Goal: Task Accomplishment & Management: Use online tool/utility

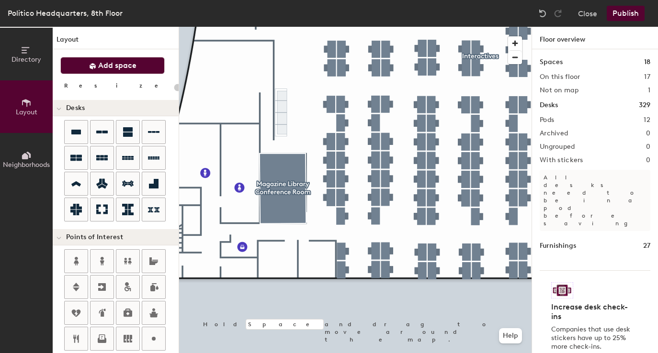
click at [130, 64] on span "Add space" at bounding box center [117, 66] width 38 height 10
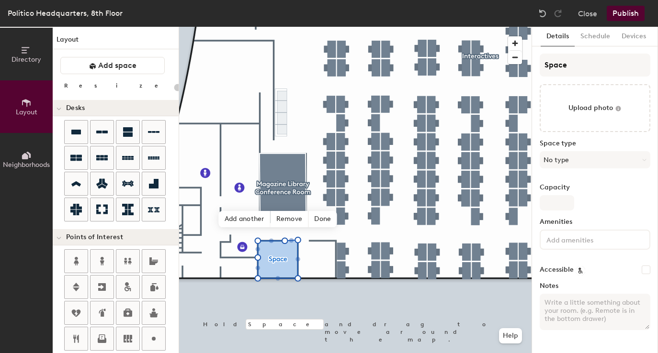
type input "20"
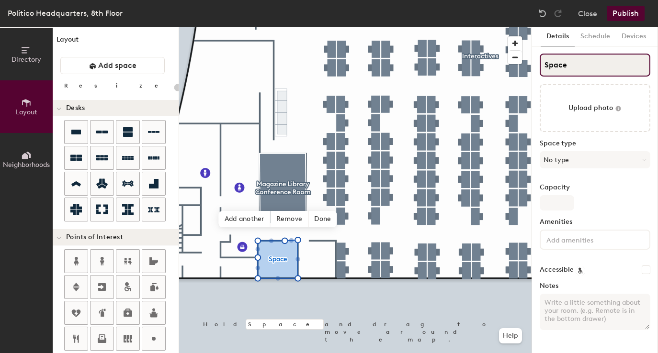
click at [568, 63] on input "Space" at bounding box center [595, 65] width 111 height 23
type input "Of"
type input "20"
type input "Offi"
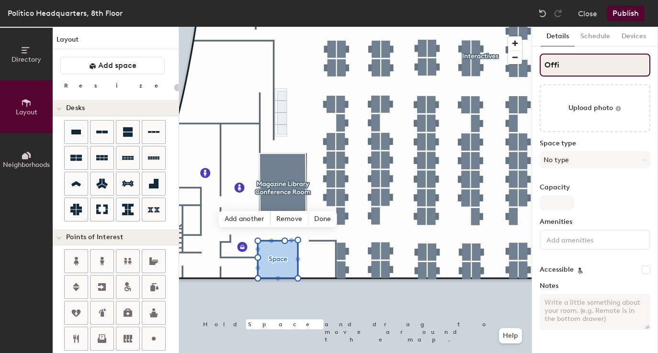
type input "20"
type input "Office"
type input "20"
type input "Office"
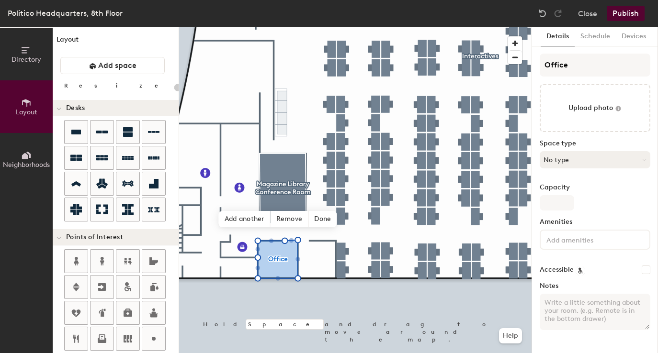
click at [563, 157] on button "No type" at bounding box center [595, 159] width 111 height 17
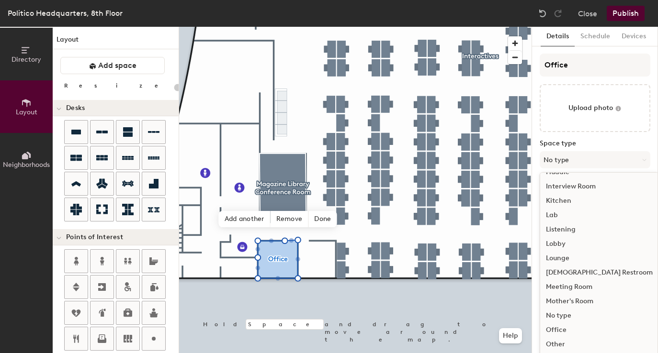
scroll to position [157, 0]
click at [556, 330] on div "Office" at bounding box center [599, 329] width 118 height 14
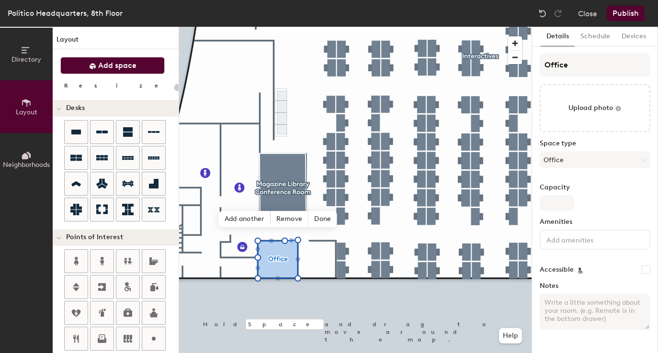
click at [131, 66] on span "Add space" at bounding box center [117, 66] width 38 height 10
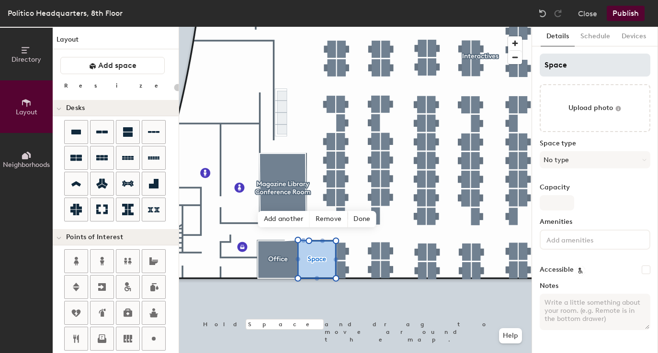
type input "20"
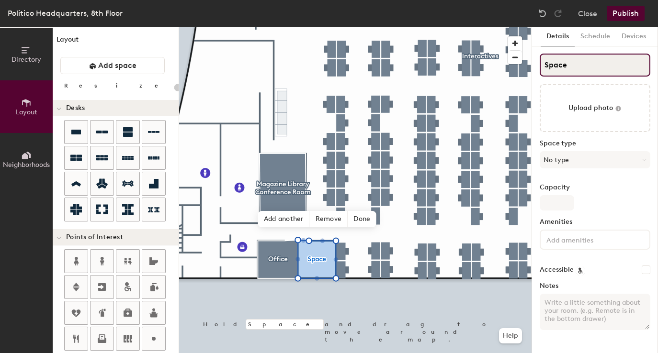
click at [570, 69] on input "Space" at bounding box center [595, 65] width 111 height 23
type input "O"
type input "20"
type input "Of"
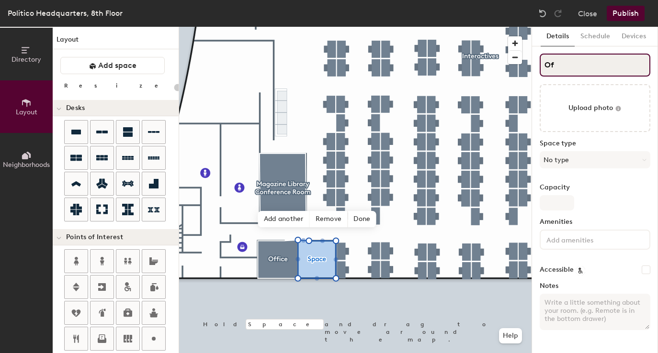
type input "20"
type input "Office"
type input "20"
type input "Office"
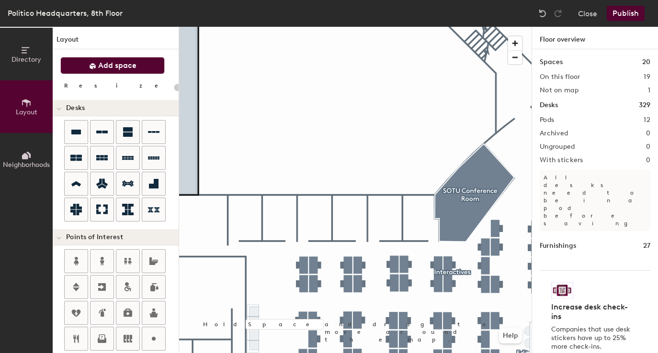
click at [141, 68] on button "Add space" at bounding box center [112, 65] width 104 height 17
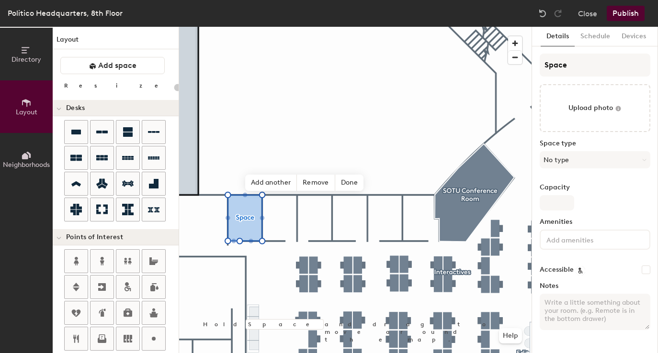
type input "20"
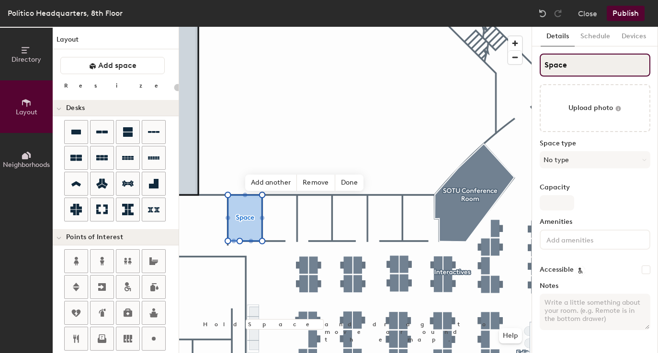
click at [566, 68] on input "Space" at bounding box center [595, 65] width 111 height 23
type input "Of"
type input "20"
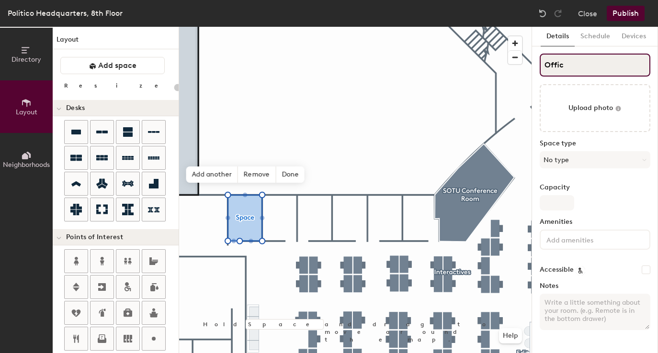
type input "Office"
type input "20"
type input "Office"
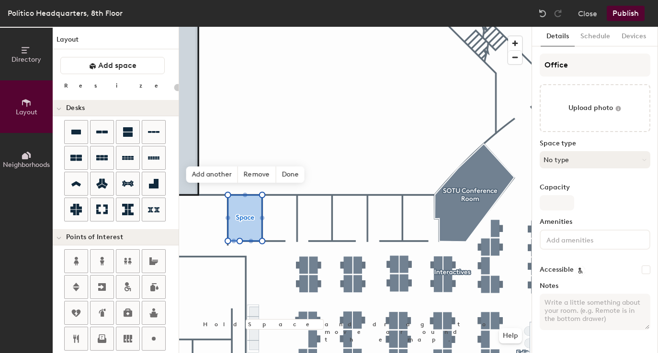
click at [562, 156] on button "No type" at bounding box center [595, 159] width 111 height 17
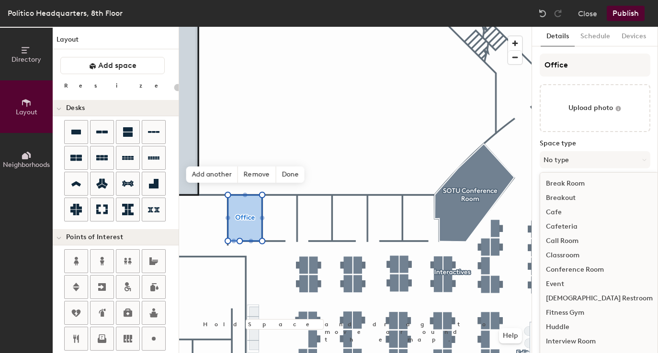
scroll to position [214, 0]
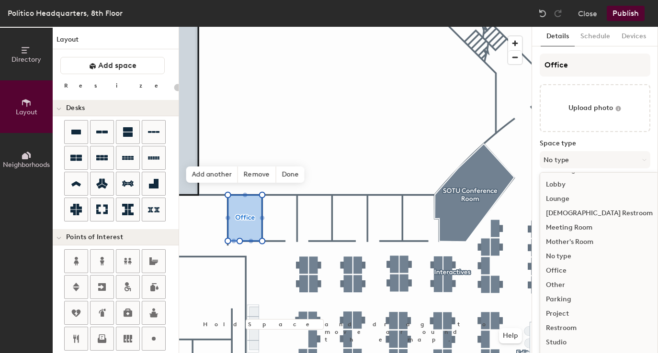
click at [565, 271] on div "Office" at bounding box center [599, 271] width 118 height 14
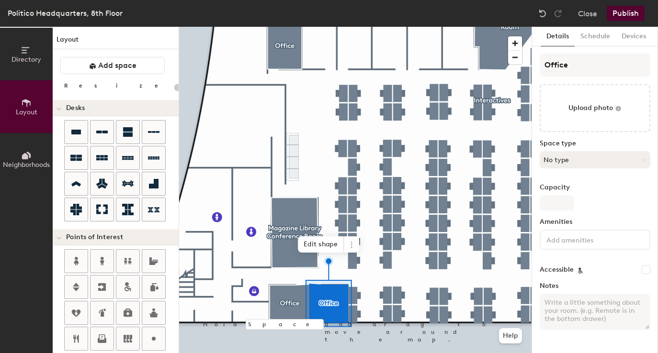
click at [567, 157] on button "No type" at bounding box center [595, 159] width 111 height 17
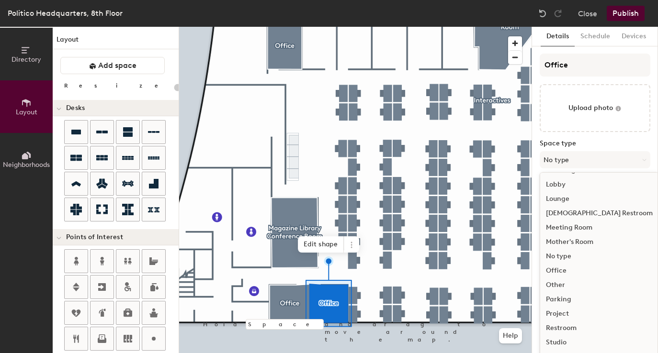
click at [559, 274] on div "Office" at bounding box center [599, 271] width 118 height 14
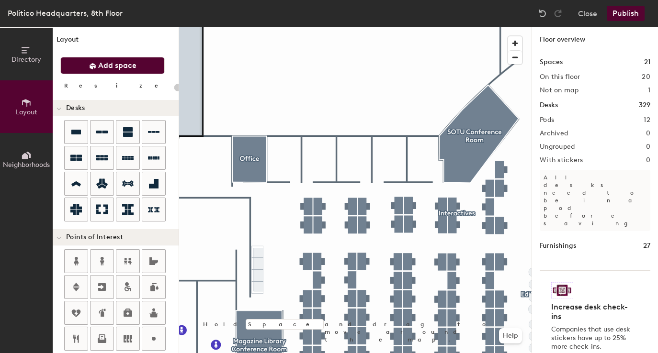
click at [141, 70] on button "Add space" at bounding box center [112, 65] width 104 height 17
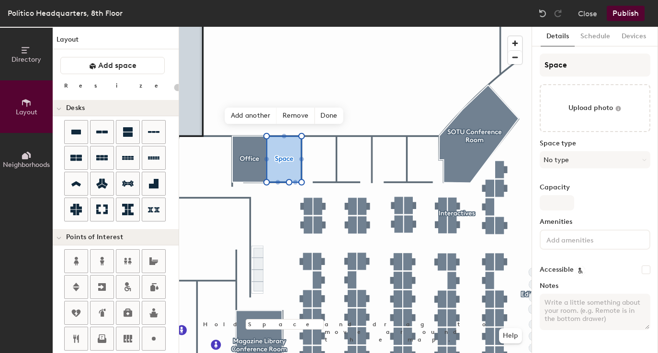
type input "20"
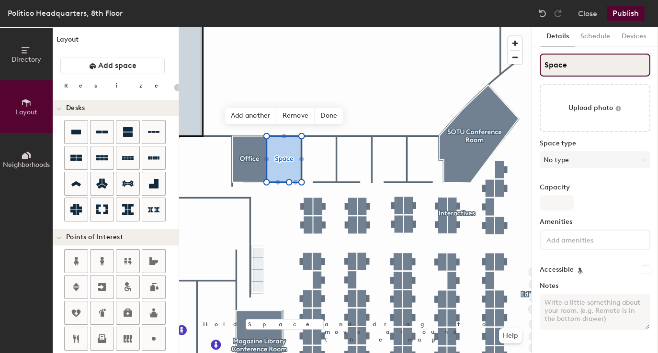
click at [591, 68] on input "Space" at bounding box center [595, 65] width 111 height 23
type input "Of"
type input "20"
type input "Office"
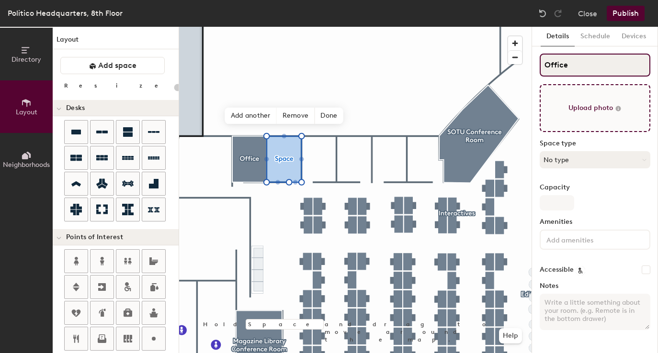
type input "20"
type input "Office"
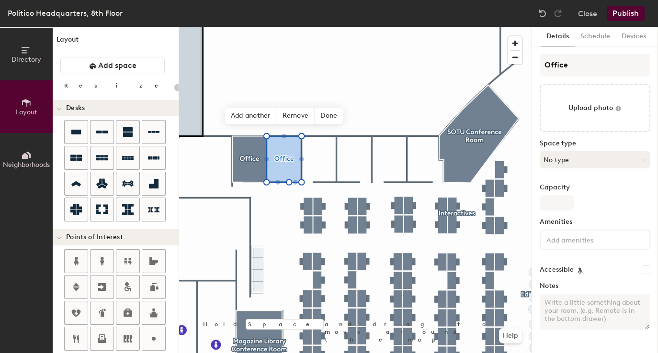
click at [572, 158] on button "No type" at bounding box center [595, 159] width 111 height 17
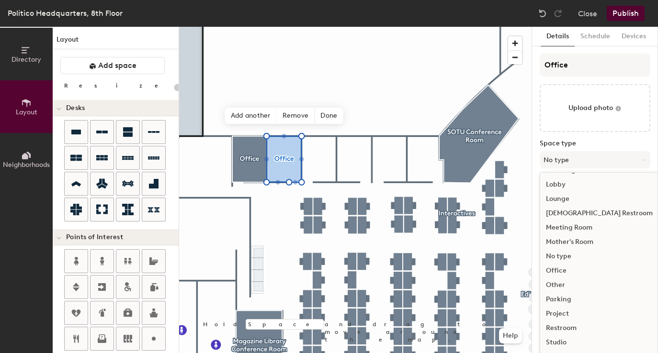
click at [556, 275] on div "Office" at bounding box center [599, 271] width 118 height 14
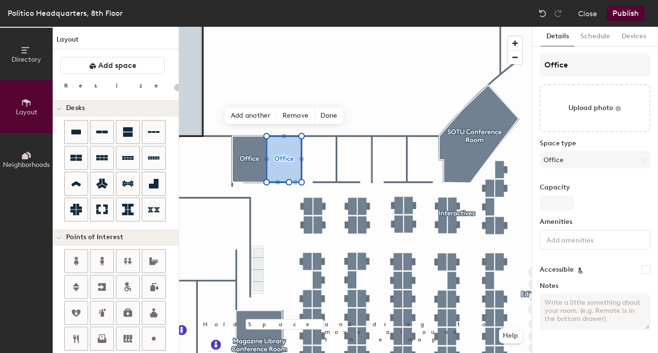
type input "20"
